Goal: Obtain resource: Obtain resource

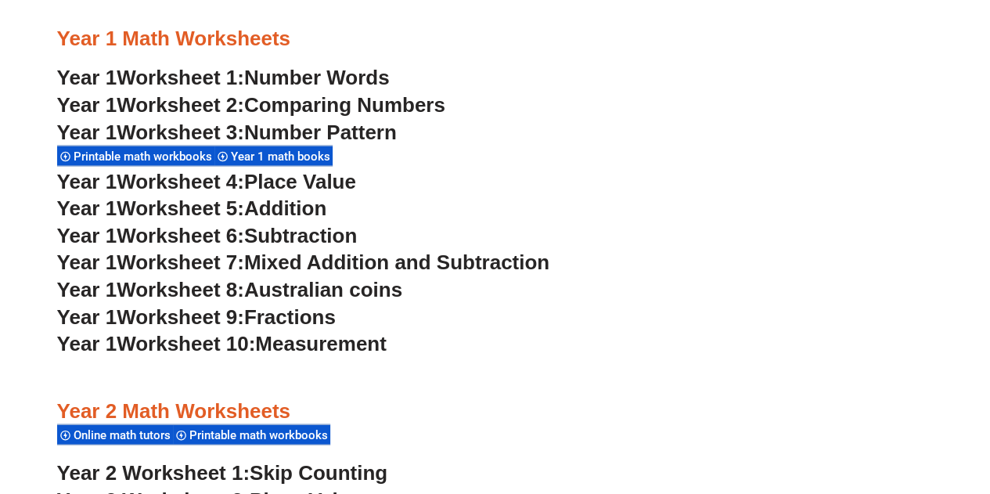
click at [279, 158] on span "Year 1 math books" at bounding box center [283, 156] width 104 height 14
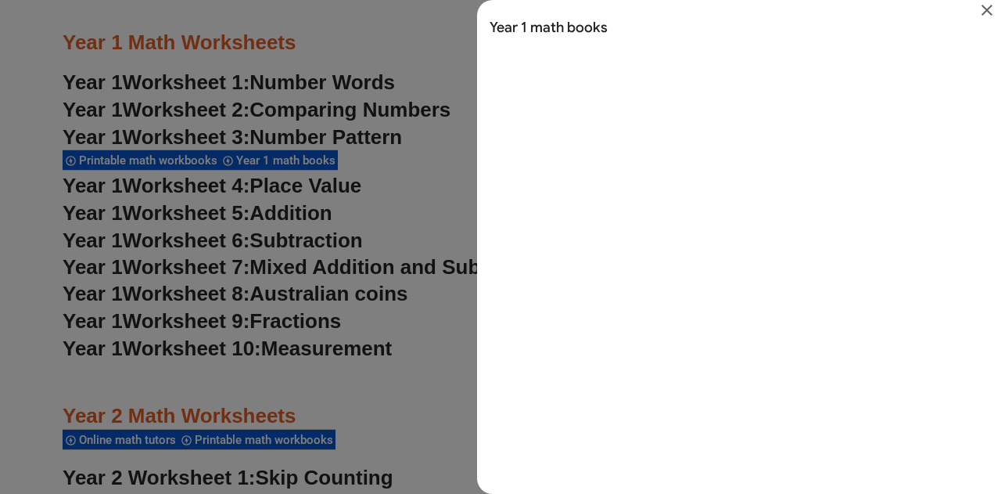
click at [989, 4] on icon "Close" at bounding box center [987, 10] width 19 height 19
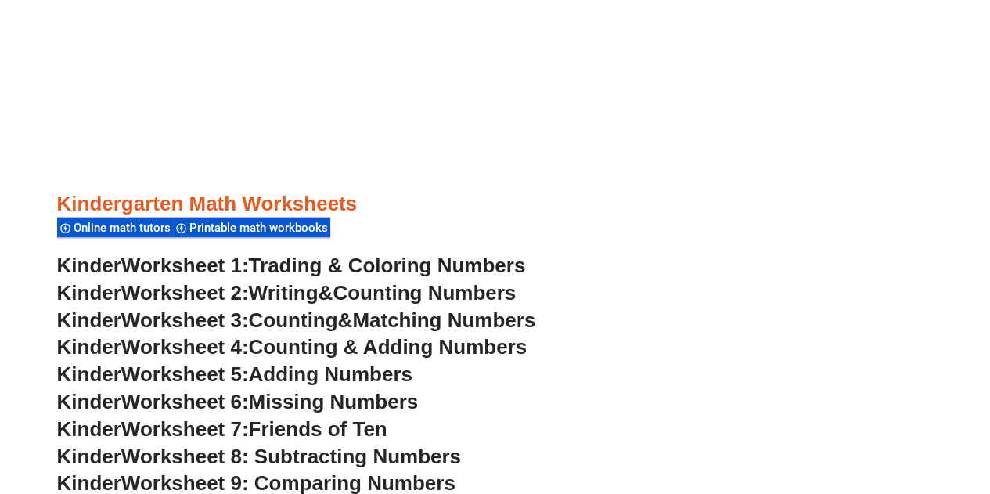
scroll to position [499, 0]
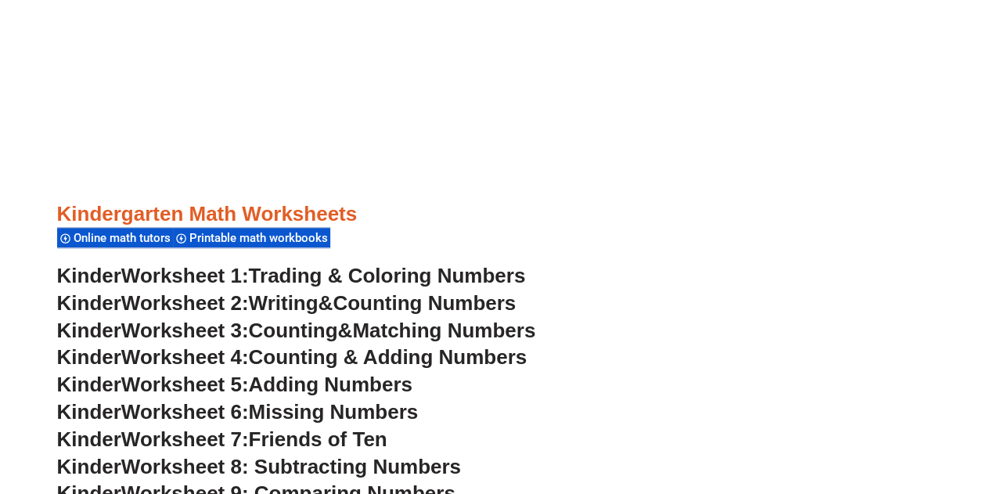
click at [289, 358] on span "Counting & Adding Numbers" at bounding box center [388, 356] width 279 height 23
click at [378, 437] on span "Friends of Ten" at bounding box center [318, 438] width 138 height 23
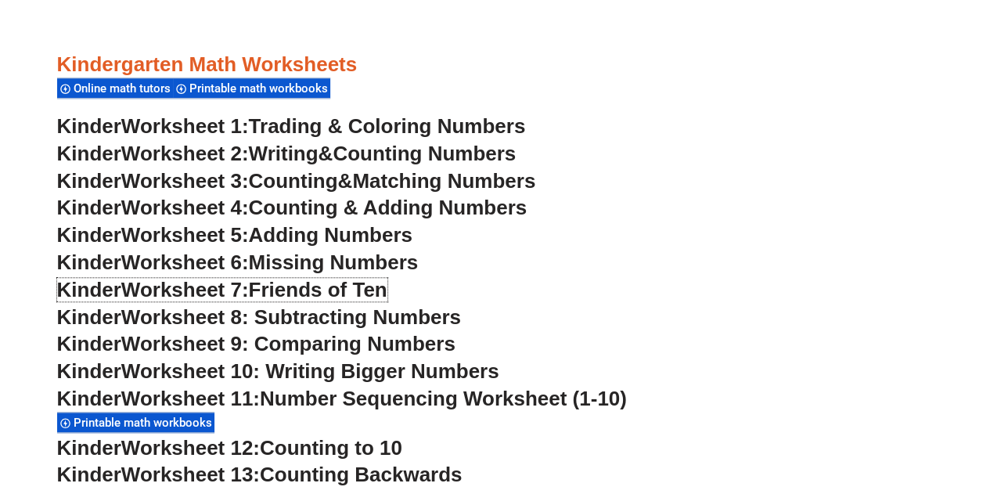
scroll to position [663, 0]
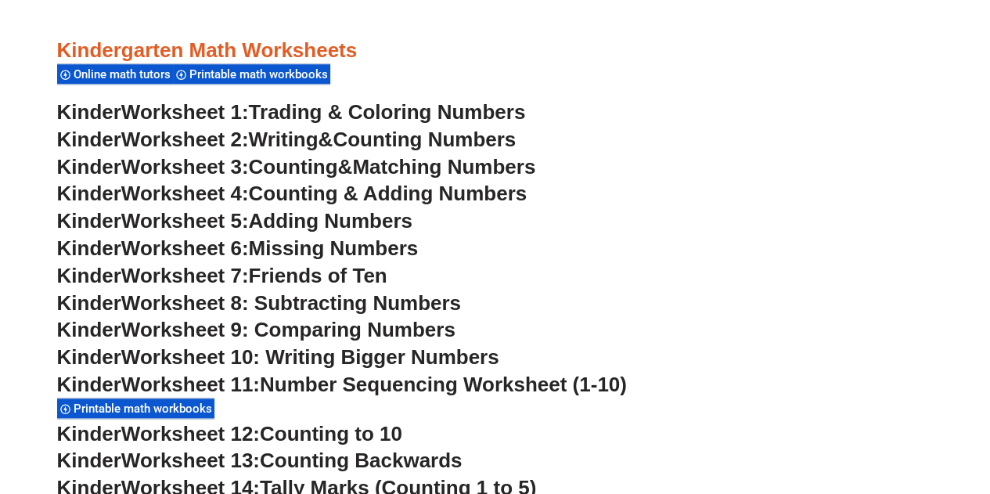
click at [299, 300] on span "Worksheet 8: Subtracting Numbers" at bounding box center [291, 302] width 340 height 23
click at [284, 358] on span "Worksheet 10: Writing Bigger Numbers" at bounding box center [310, 356] width 378 height 23
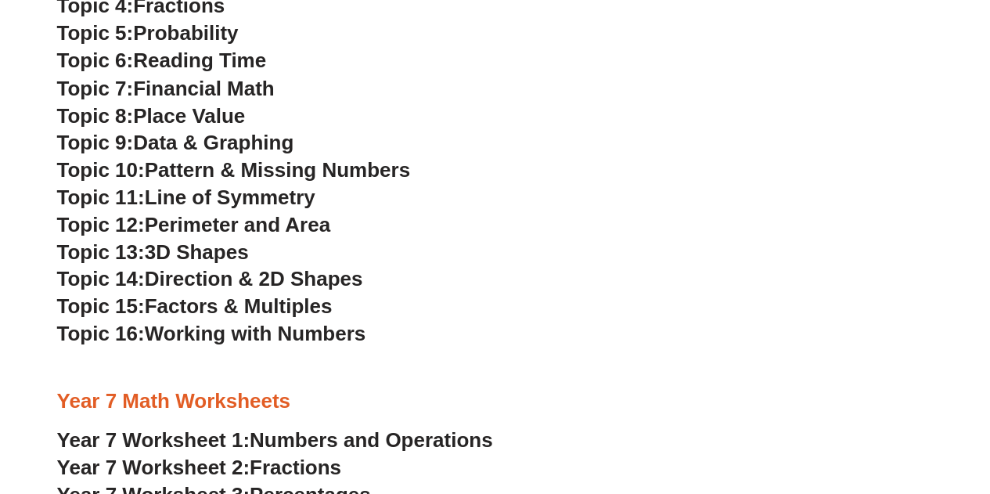
scroll to position [4347, 0]
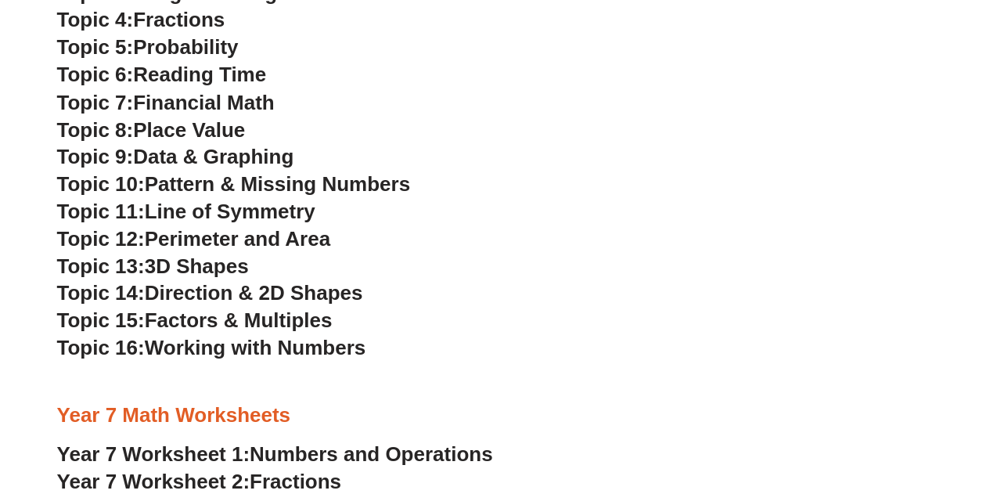
click at [264, 317] on span "Factors & Multiples" at bounding box center [239, 318] width 188 height 23
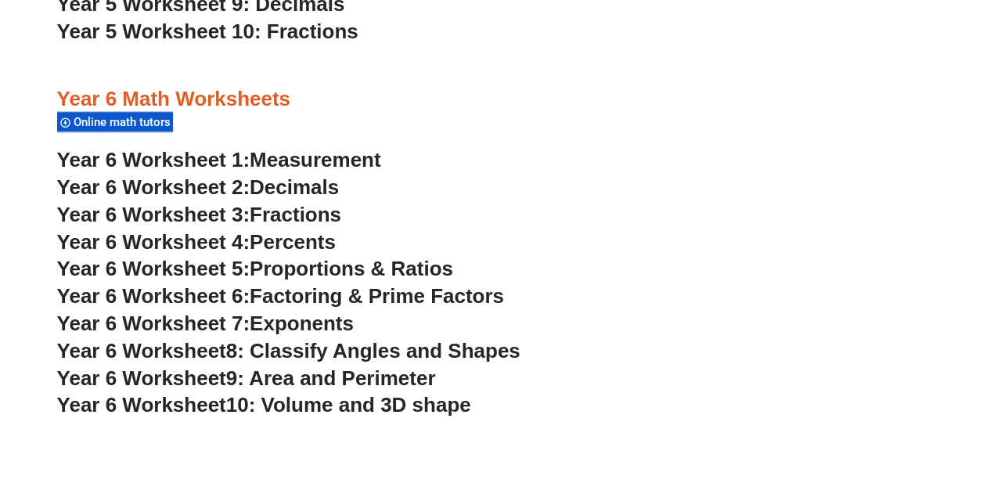
scroll to position [3541, 0]
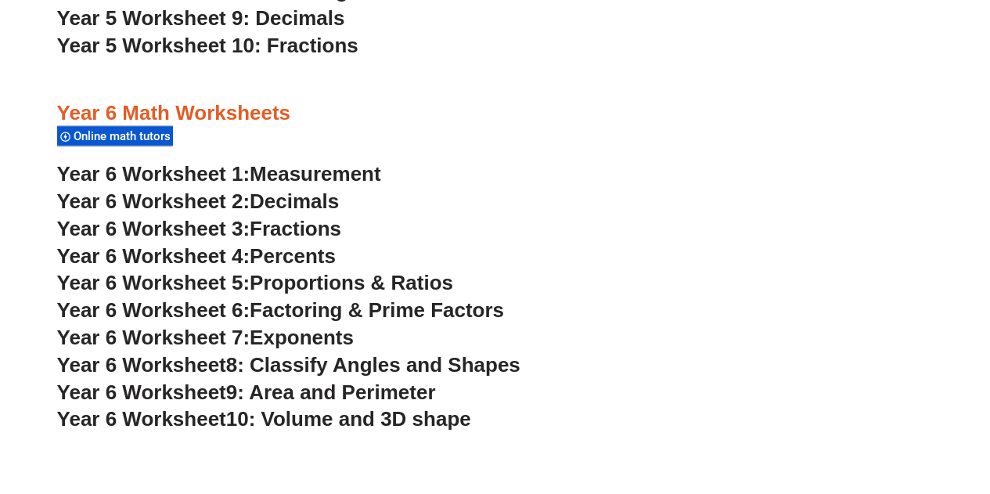
click at [294, 334] on span "Exponents" at bounding box center [302, 336] width 104 height 23
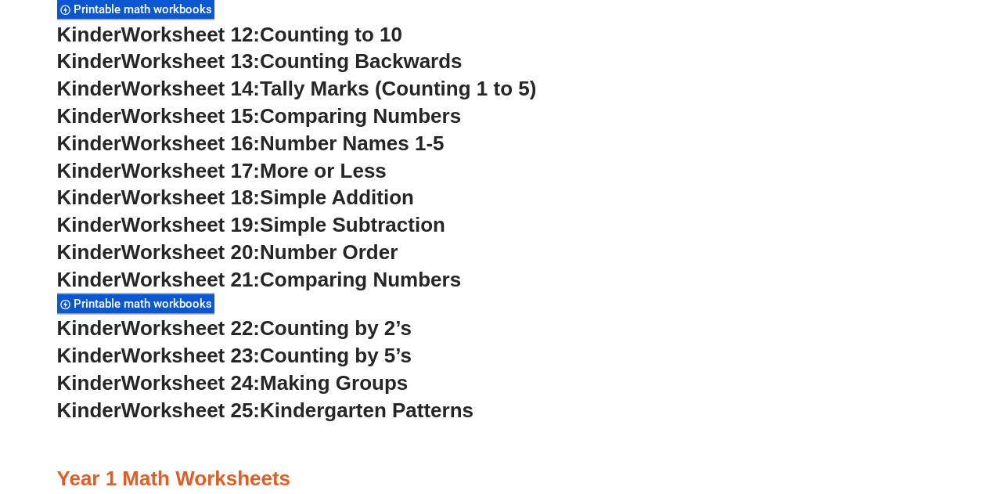
scroll to position [1076, 0]
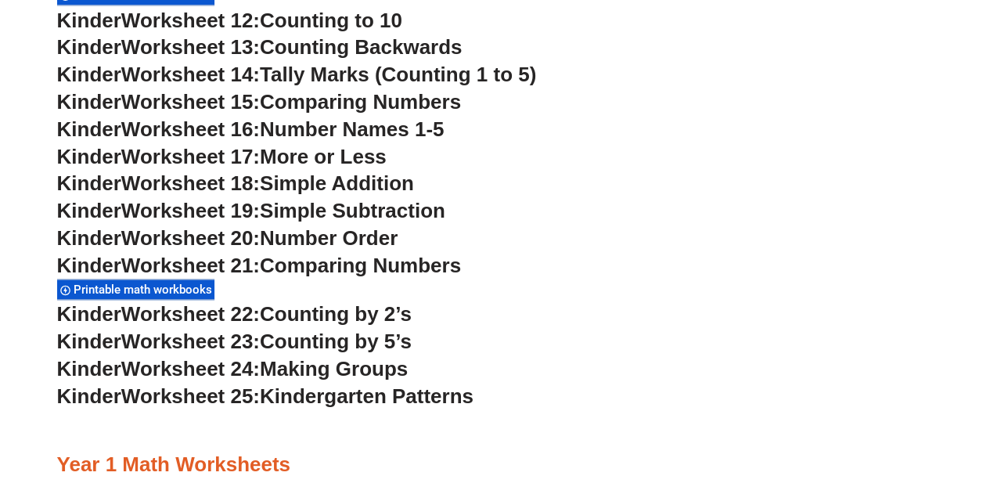
click at [604, 281] on div "Kinder Worksheet 21: Comparing Numbers Printable math workbooks" at bounding box center [495, 277] width 876 height 49
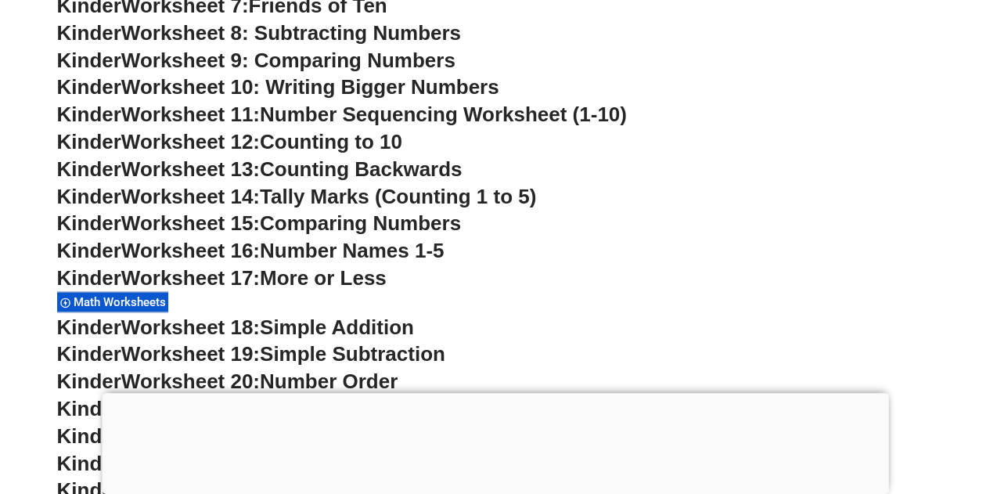
scroll to position [1127, 0]
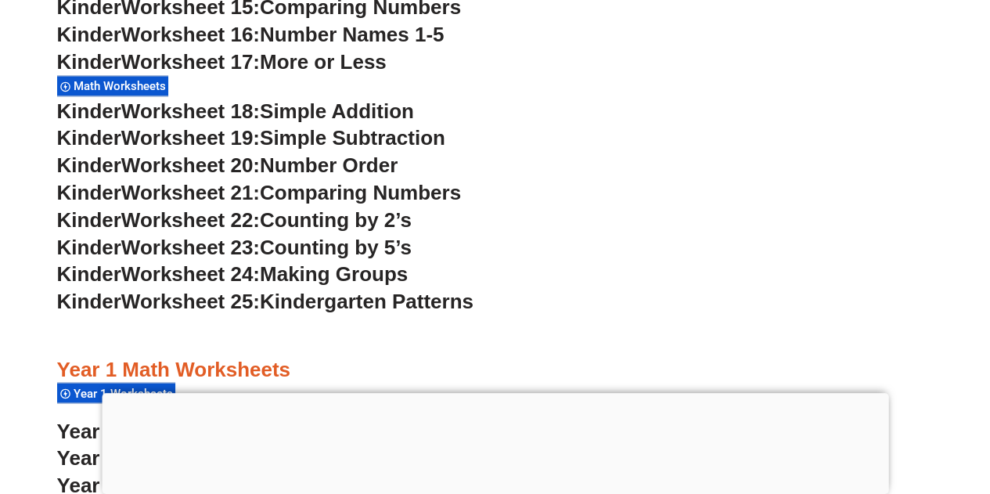
click at [491, 393] on div at bounding box center [495, 393] width 786 height 0
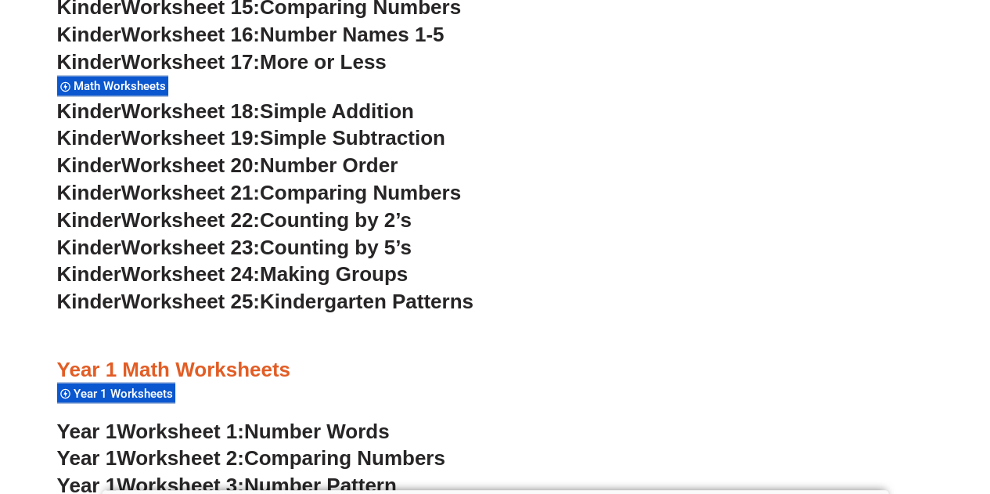
scroll to position [695, 0]
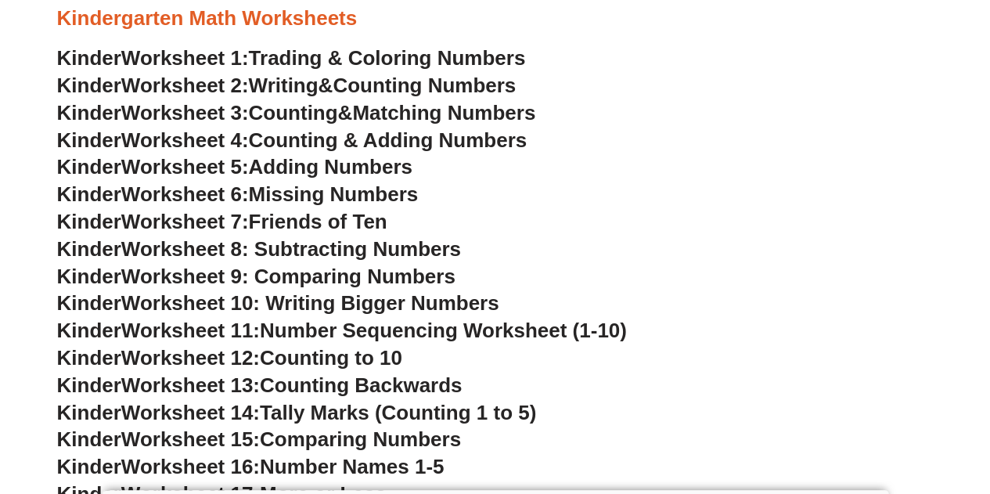
click at [214, 304] on span "Worksheet 10: Writing Bigger Numbers" at bounding box center [310, 302] width 378 height 23
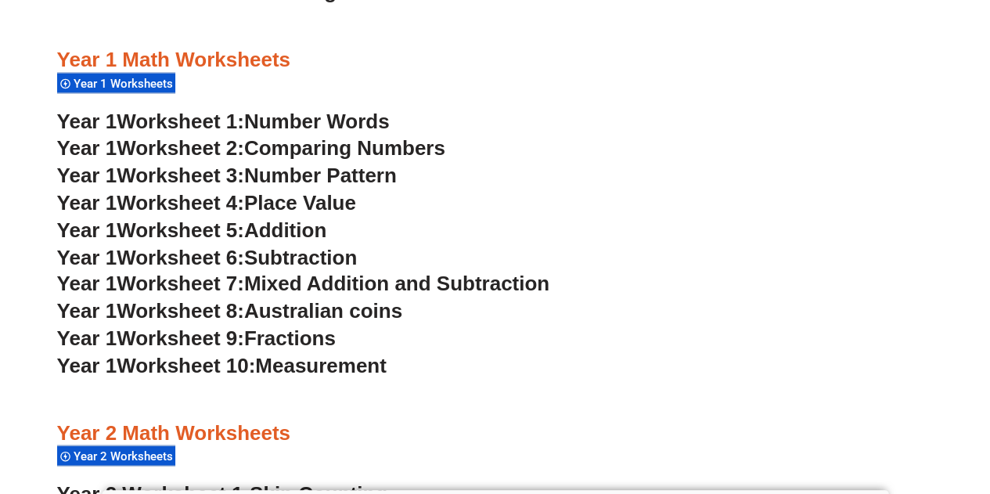
scroll to position [1421, 0]
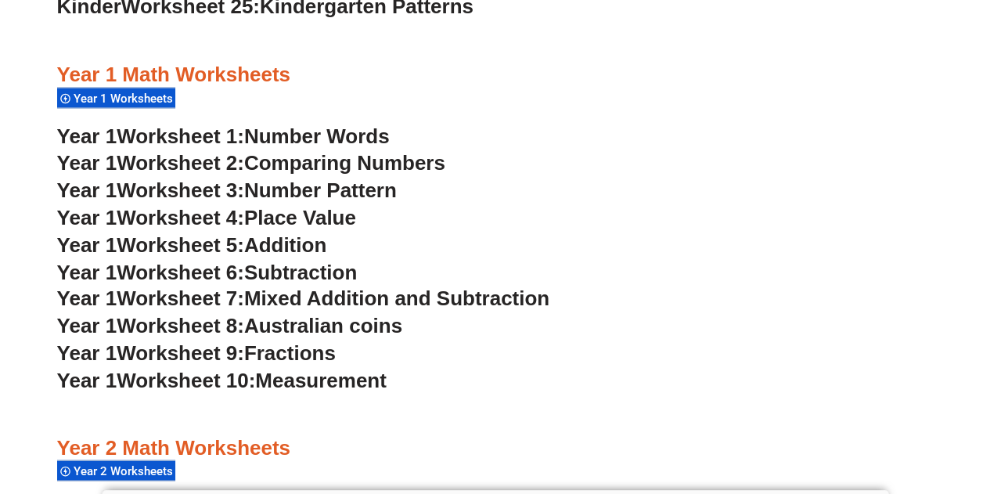
click at [288, 133] on span "Number Words" at bounding box center [317, 135] width 146 height 23
